Goal: Information Seeking & Learning: Learn about a topic

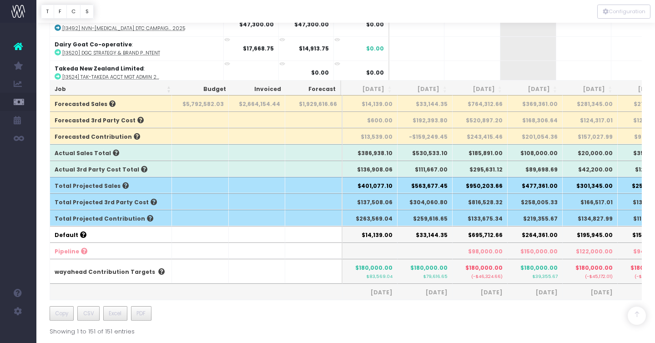
scroll to position [684, 0]
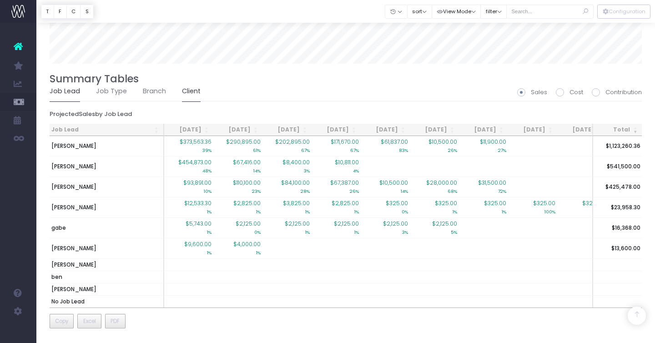
click at [185, 86] on link "Client" at bounding box center [191, 91] width 19 height 21
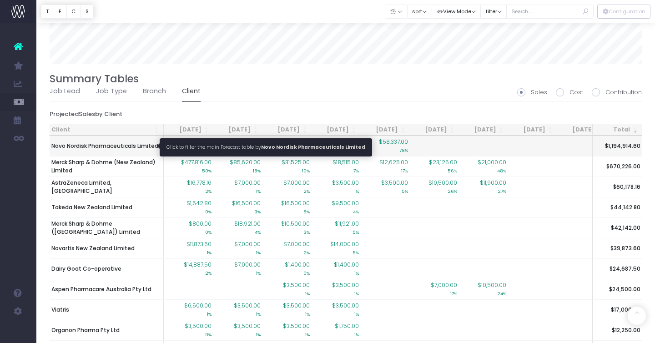
click at [93, 145] on span "Novo Nordisk Pharmaceuticals Limited" at bounding box center [104, 146] width 107 height 8
type input ""Novo Nordisk Pharmaceuticals Limited""
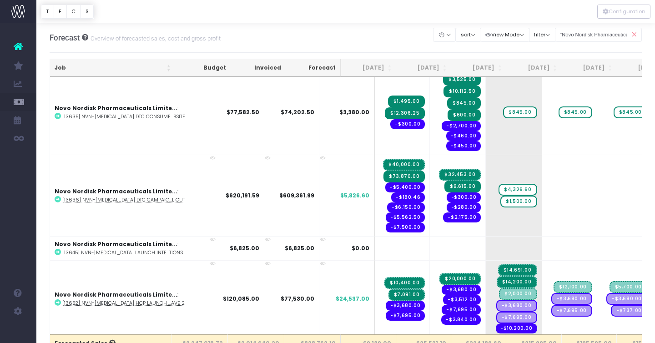
scroll to position [322, 0]
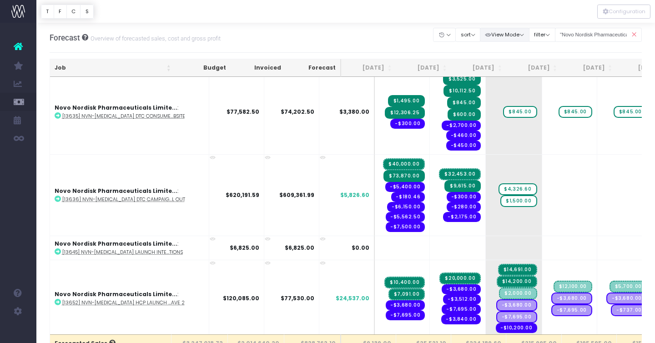
click at [525, 37] on button "View Mode" at bounding box center [505, 35] width 50 height 14
click at [514, 52] on link "Show [PERSON_NAME]" at bounding box center [527, 52] width 93 height 15
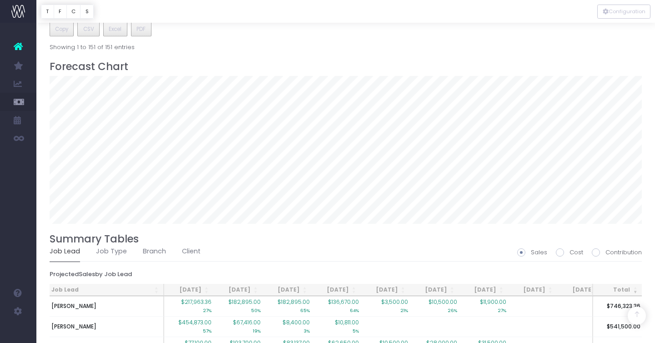
scroll to position [605, 0]
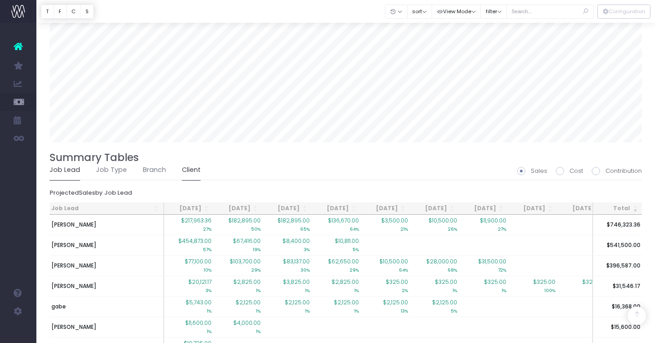
click at [186, 166] on link "Client" at bounding box center [191, 170] width 19 height 21
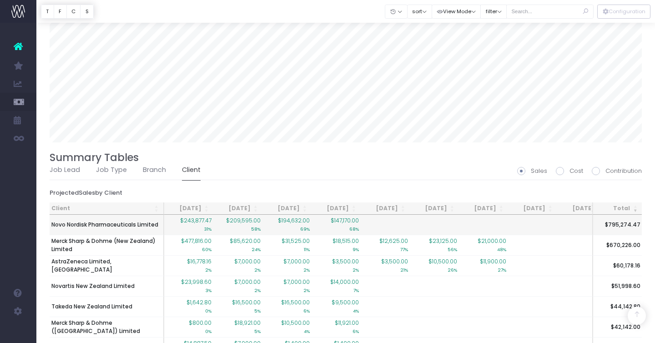
click at [85, 225] on span "Novo Nordisk Pharmaceuticals Limited" at bounding box center [104, 225] width 107 height 8
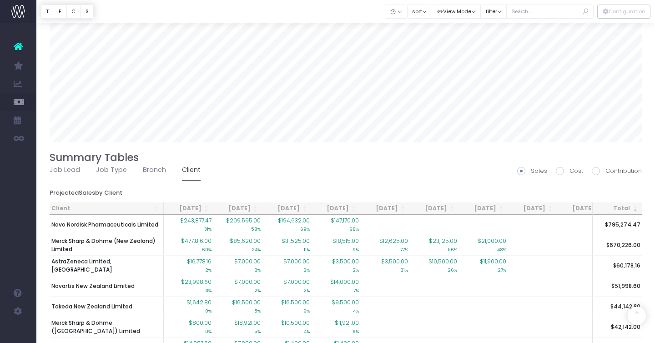
type input ""Novo Nordisk Pharmaceuticals Limited""
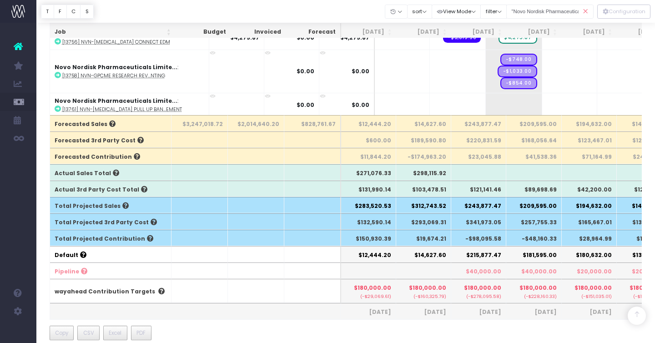
scroll to position [221, 0]
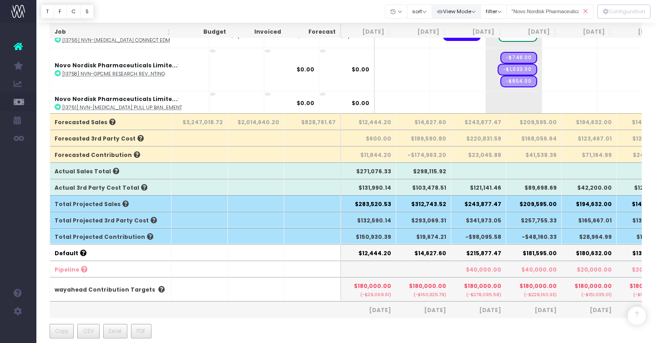
click at [465, 13] on button "View Mode" at bounding box center [457, 12] width 50 height 14
click at [469, 43] on link "Show Revenue Recognition" at bounding box center [477, 44] width 89 height 15
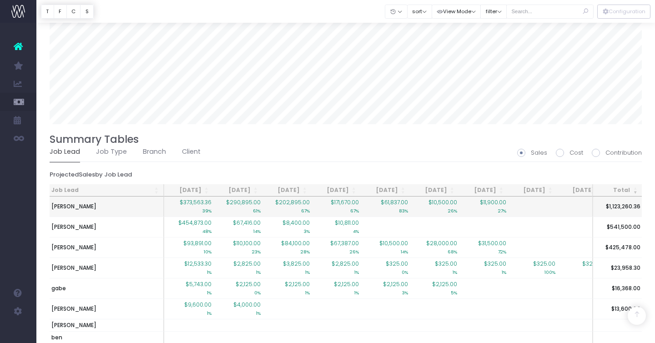
scroll to position [624, 0]
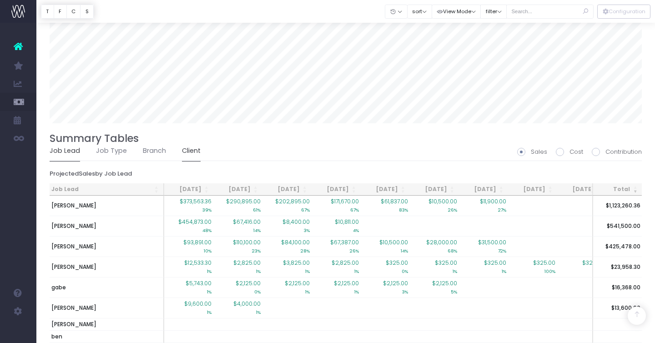
click at [190, 146] on link "Client" at bounding box center [191, 151] width 19 height 21
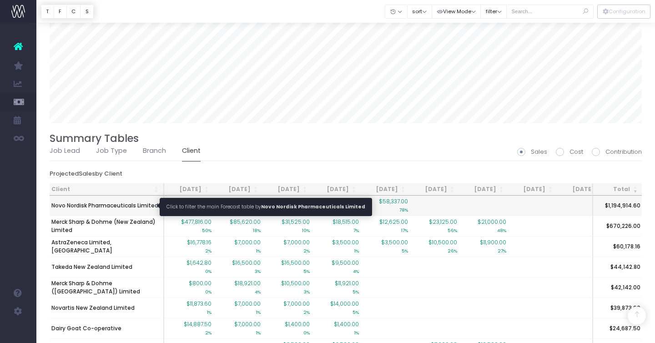
click at [89, 206] on span "Novo Nordisk Pharmaceuticals Limited" at bounding box center [104, 205] width 107 height 8
type input ""Novo Nordisk Pharmaceuticals Limited""
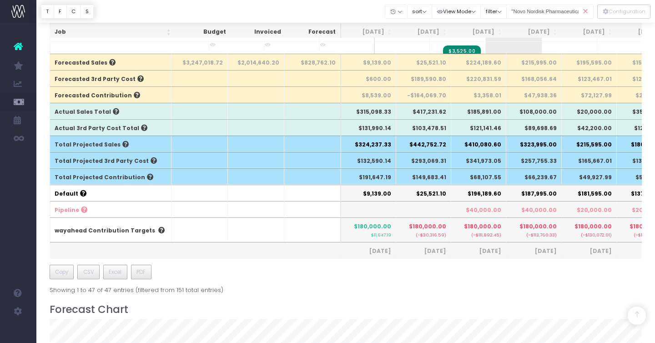
scroll to position [283, 0]
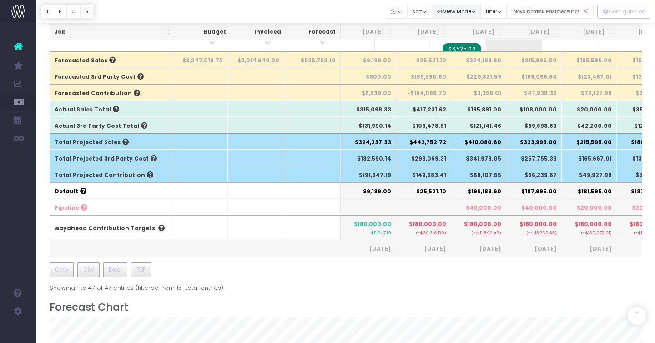
click at [459, 15] on button "View Mode" at bounding box center [457, 12] width 50 height 14
click at [362, 13] on div at bounding box center [345, 11] width 618 height 23
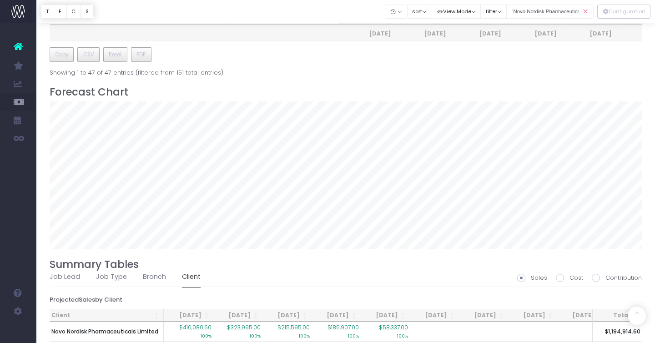
scroll to position [532, 0]
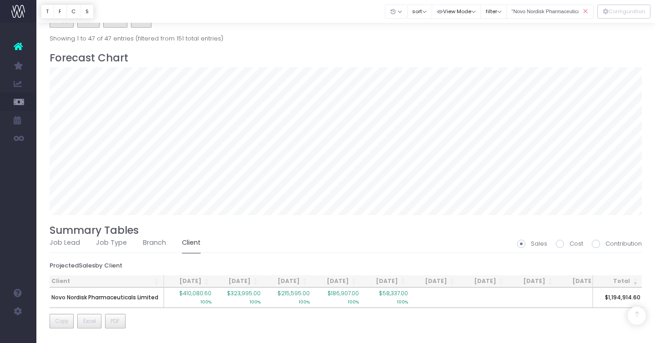
click at [594, 245] on span at bounding box center [596, 244] width 8 height 8
click at [605, 245] on input "Contribution" at bounding box center [608, 242] width 6 height 6
radio input "true"
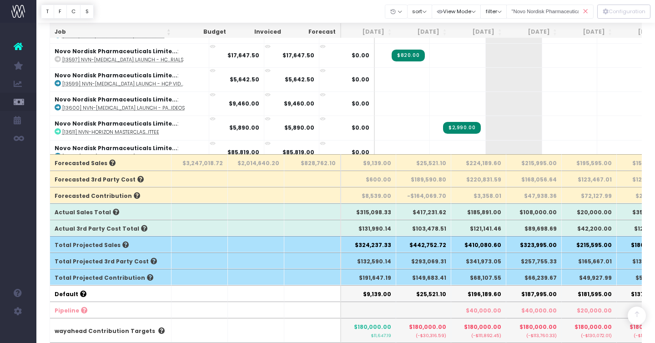
scroll to position [0, 0]
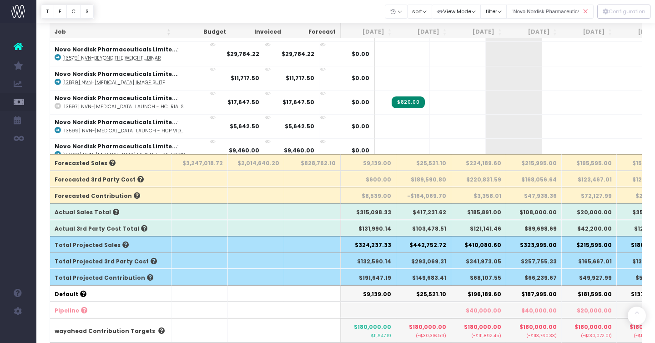
drag, startPoint x: 585, startPoint y: 10, endPoint x: 336, endPoint y: 242, distance: 340.5
click at [585, 10] on icon at bounding box center [586, 11] width 16 height 19
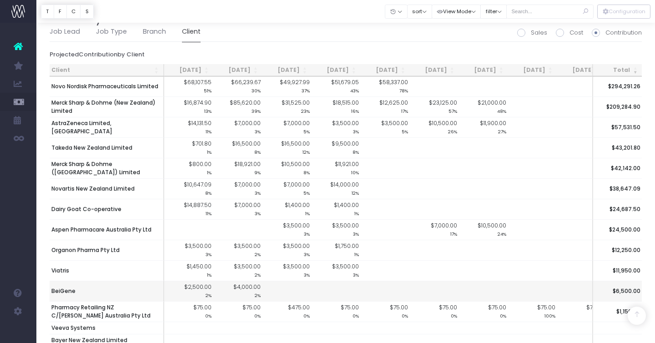
scroll to position [742, 0]
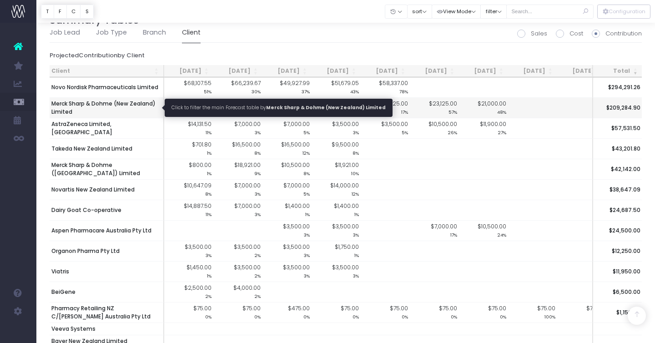
click at [118, 101] on span "Merck Sharp & Dohme (New Zealand) Limited" at bounding box center [106, 108] width 110 height 16
type input ""Merck Sharp & Dohme (New Zealand) Limited""
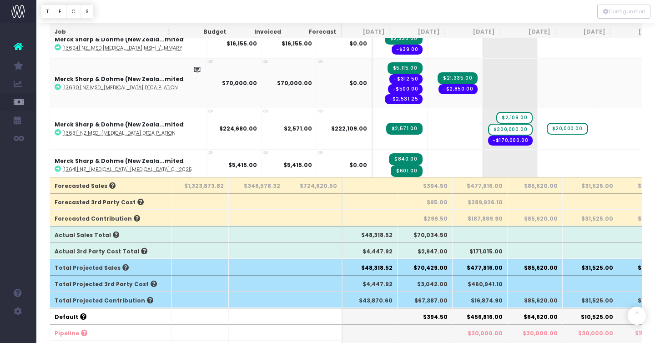
scroll to position [0, 0]
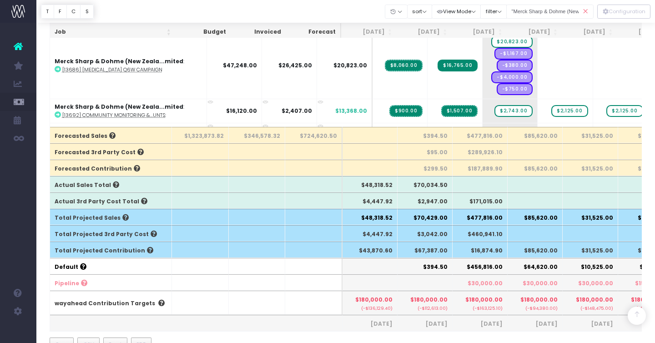
click at [586, 9] on icon at bounding box center [586, 11] width 16 height 19
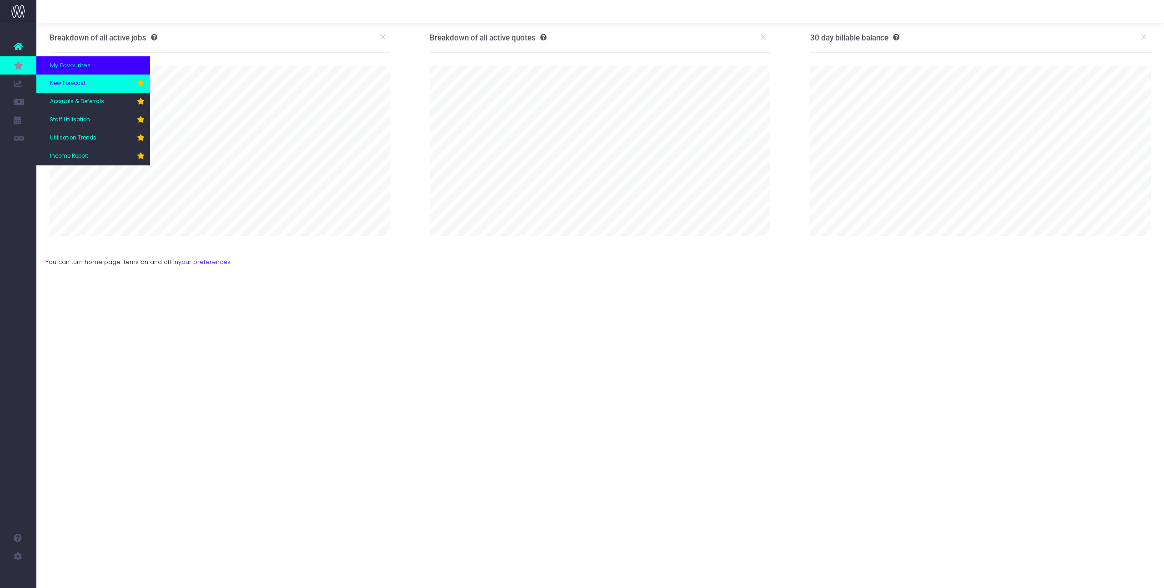
click at [80, 87] on span "New Forecast" at bounding box center [67, 84] width 35 height 8
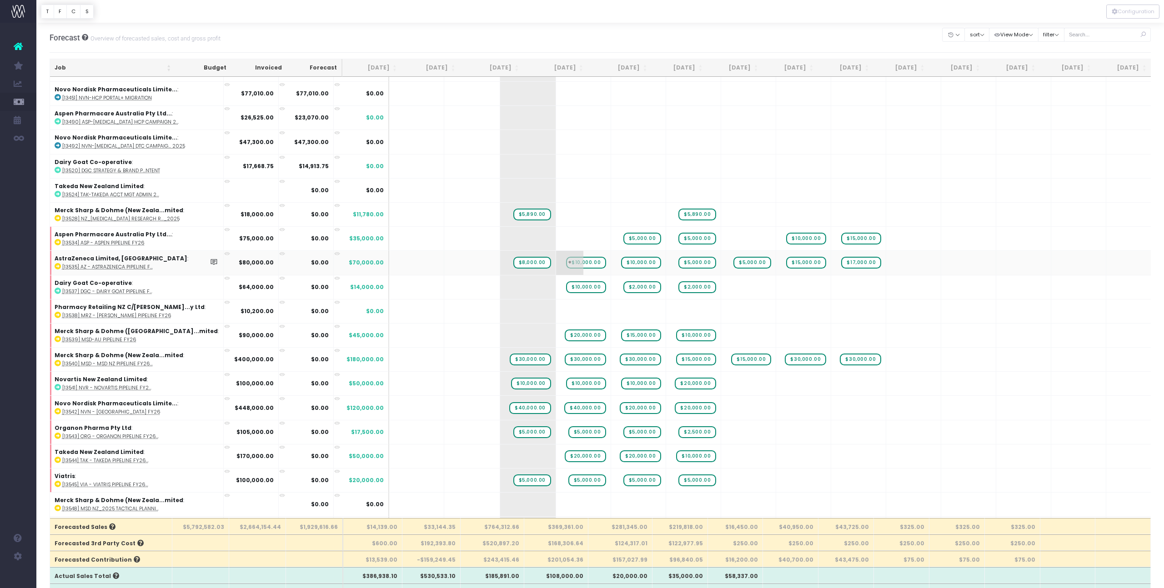
scroll to position [124, 0]
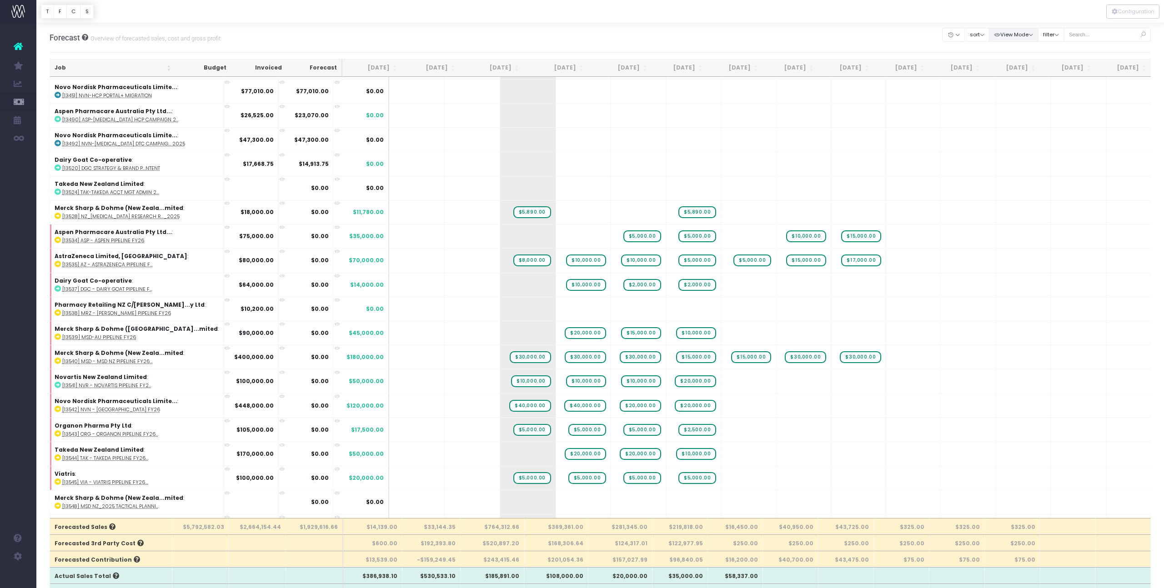
click at [1030, 34] on button "View Mode" at bounding box center [1014, 35] width 50 height 14
click at [868, 39] on div "Forecast Overview of forecasted sales, cost and gross profit Clear Filters Hide…" at bounding box center [601, 38] width 1102 height 30
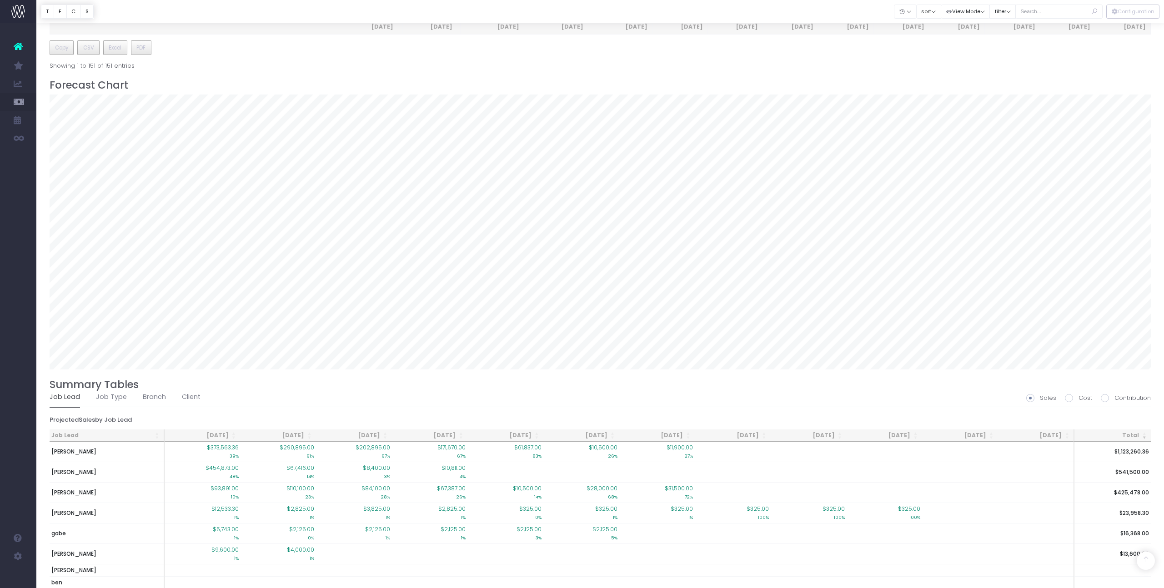
scroll to position [749, 0]
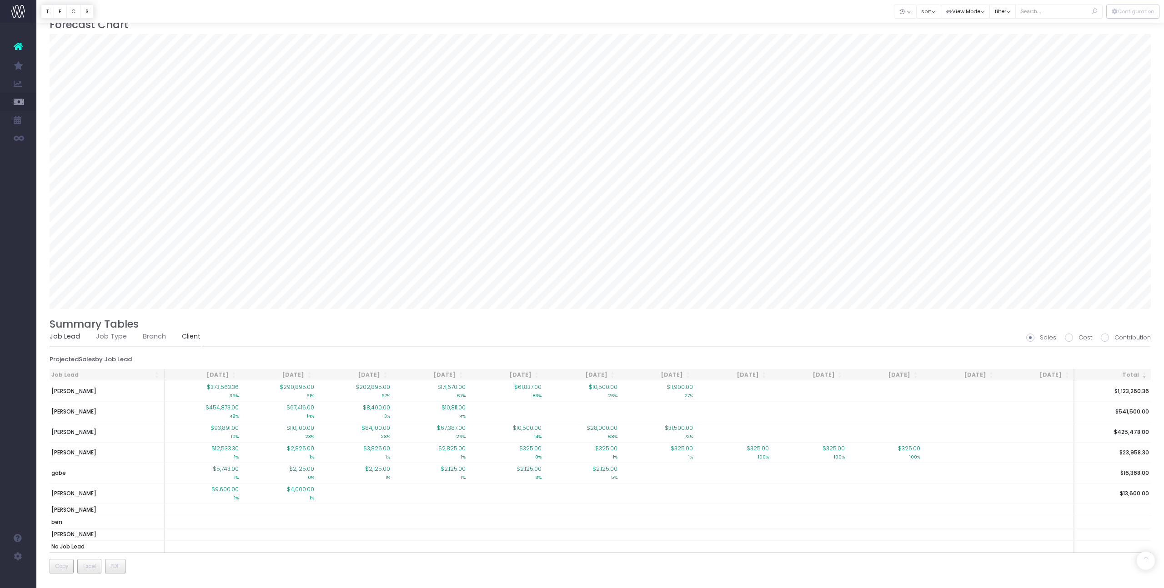
click at [186, 332] on link "Client" at bounding box center [191, 337] width 19 height 21
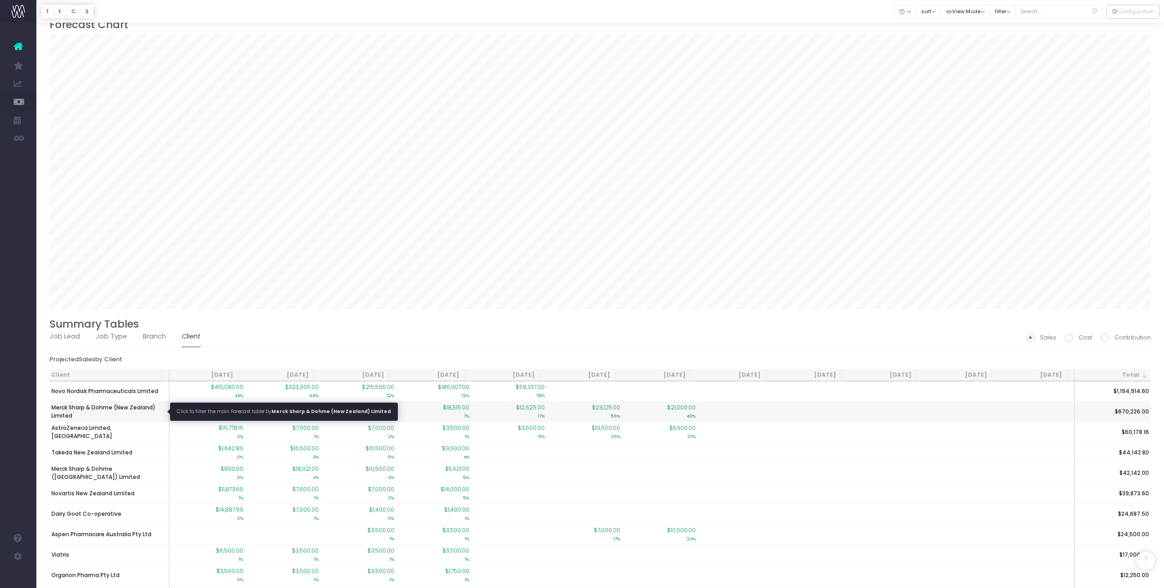
click at [116, 406] on span "Merck Sharp & Dohme (New Zealand) Limited" at bounding box center [109, 412] width 116 height 16
type input ""Merck Sharp & Dohme (New Zealand) Limited""
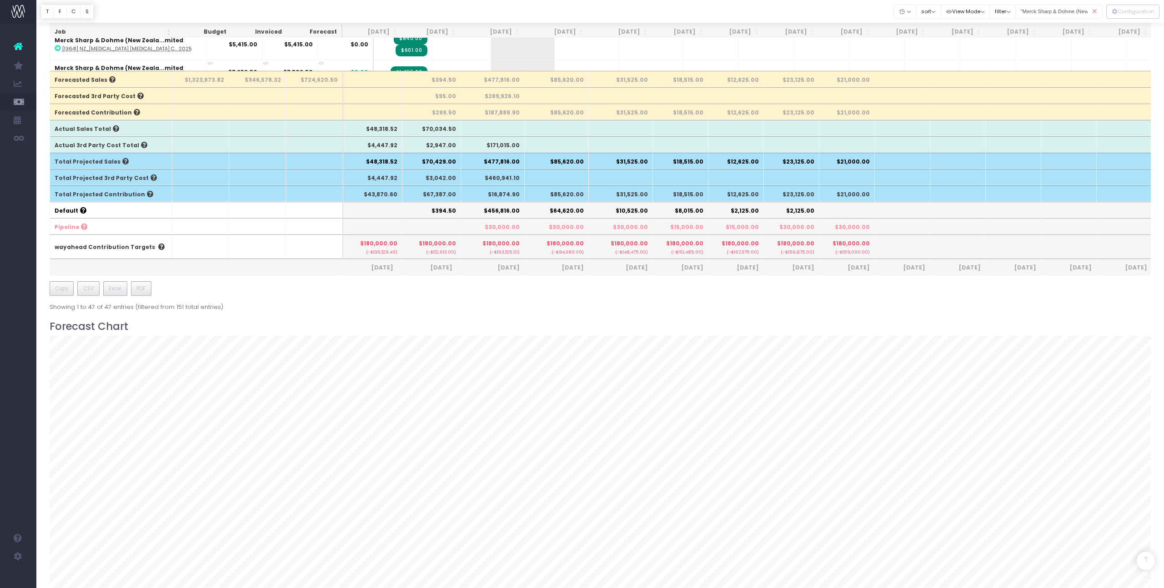
scroll to position [598, 0]
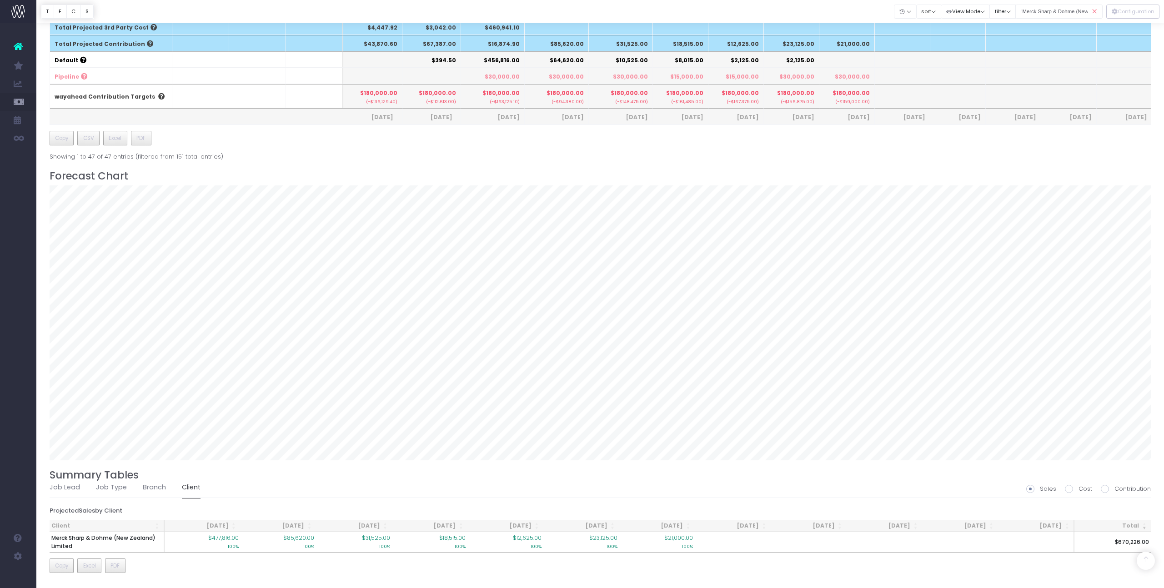
click at [1095, 9] on icon at bounding box center [1095, 11] width 16 height 19
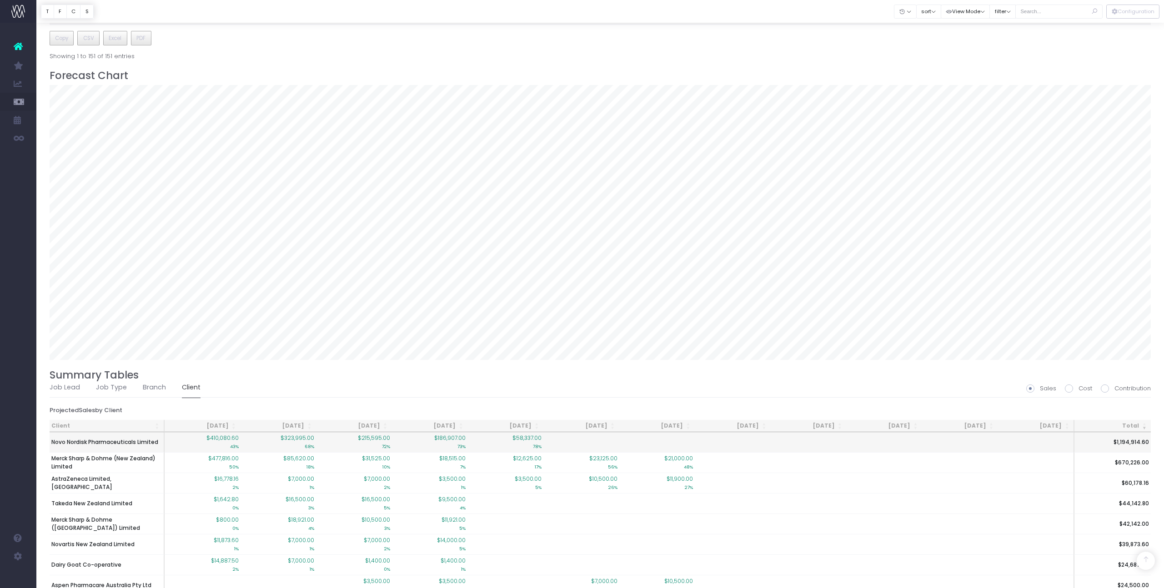
scroll to position [693, 0]
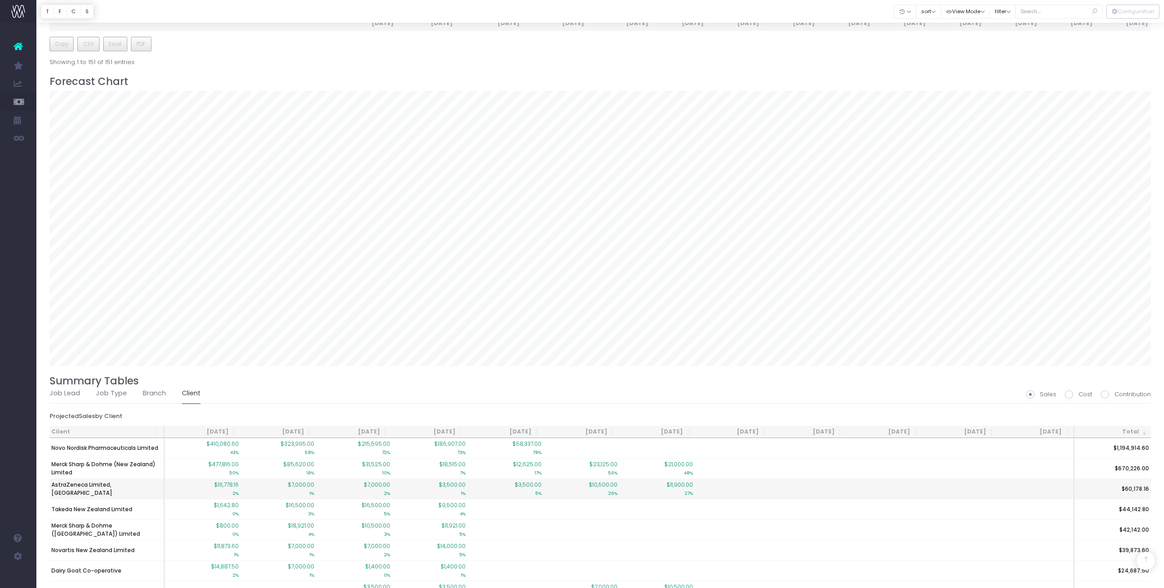
click at [128, 483] on td "AstraZeneca Limited, [GEOGRAPHIC_DATA]" at bounding box center [107, 489] width 115 height 20
click at [111, 488] on span "AstraZeneca Limited, [GEOGRAPHIC_DATA]" at bounding box center [106, 489] width 111 height 16
type input ""AstraZeneca Limited, [GEOGRAPHIC_DATA]""
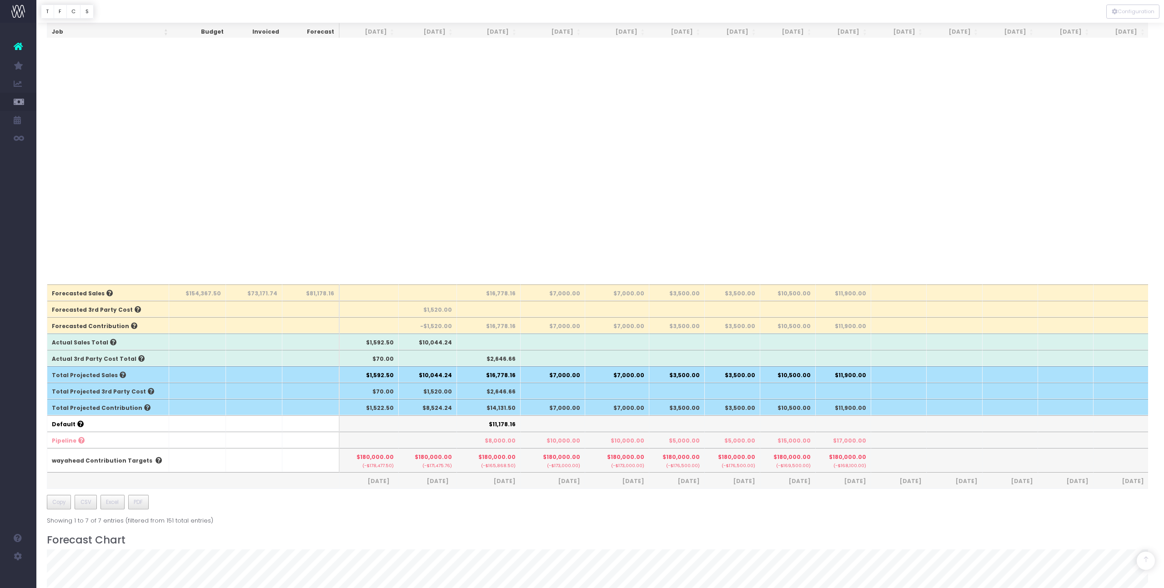
scroll to position [233, 3]
